Goal: Task Accomplishment & Management: Manage account settings

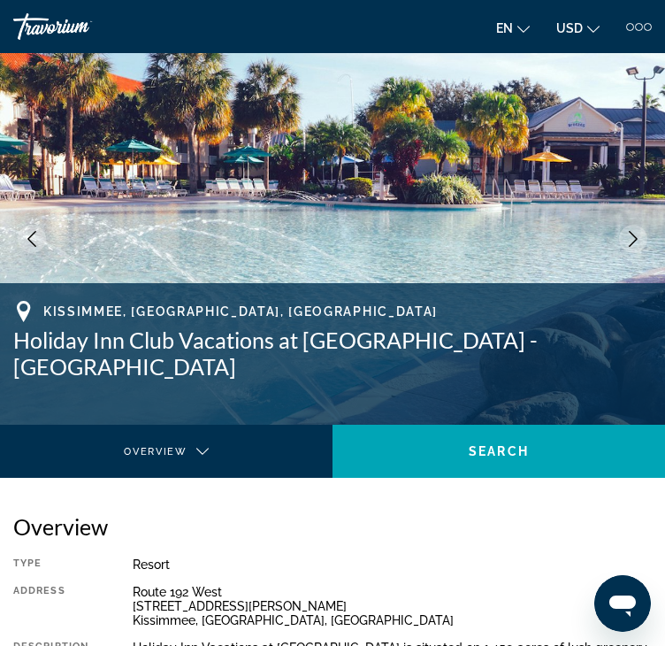
click at [0, 0] on span "JS" at bounding box center [0, 0] width 0 height 0
click at [0, 0] on link "My Account" at bounding box center [0, 0] width 0 height 0
